Goal: Task Accomplishment & Management: Complete application form

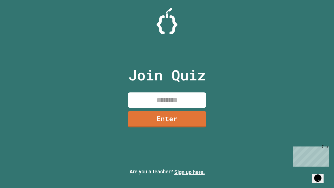
click at [190, 172] on link "Sign up here." at bounding box center [189, 172] width 31 height 6
